Goal: Task Accomplishment & Management: Use online tool/utility

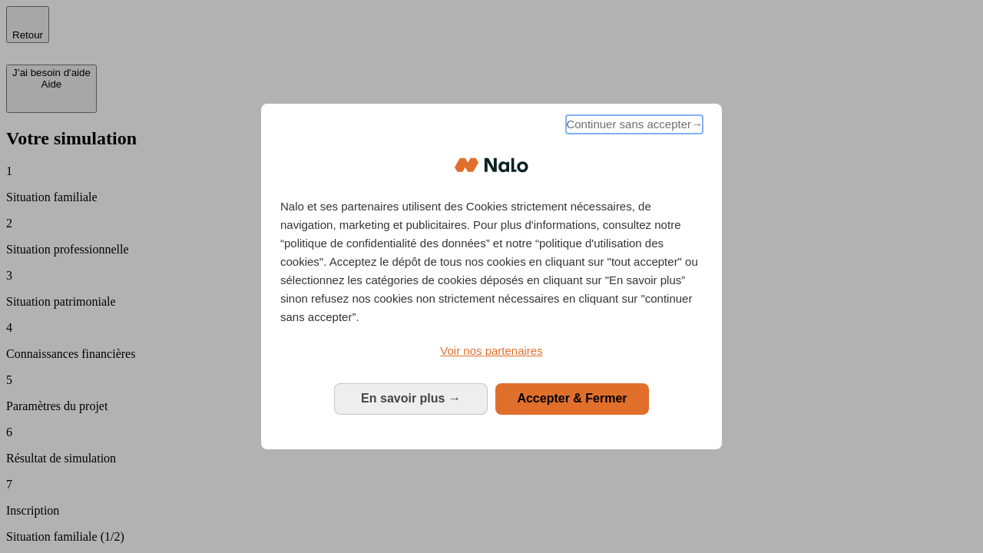
click at [633, 127] on span "Continuer sans accepter →" at bounding box center [634, 124] width 137 height 18
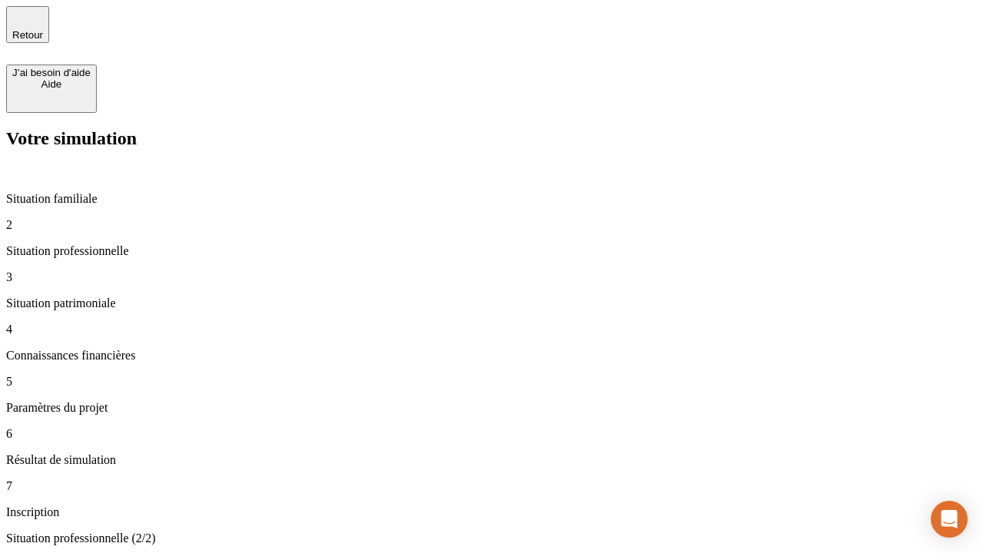
type input "30 000"
